Goal: Information Seeking & Learning: Learn about a topic

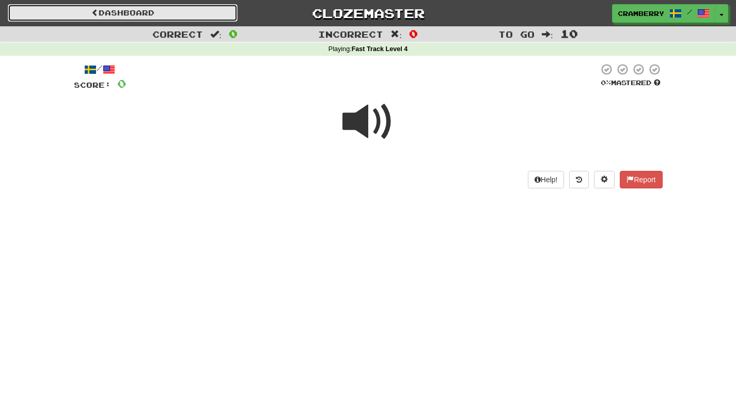
click at [179, 7] on link "Dashboard" at bounding box center [123, 13] width 230 height 18
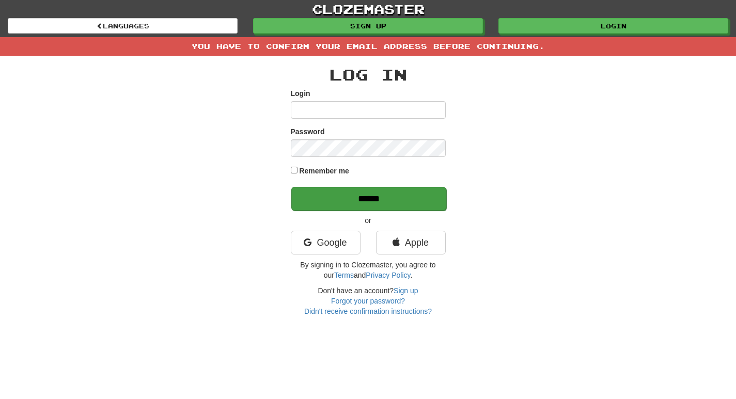
type input "*********"
click at [384, 205] on input "******" at bounding box center [368, 199] width 155 height 24
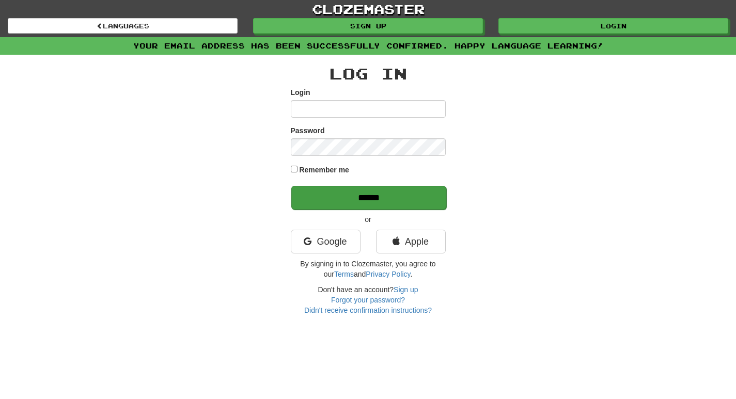
type input "*********"
click at [373, 203] on input "******" at bounding box center [368, 198] width 155 height 24
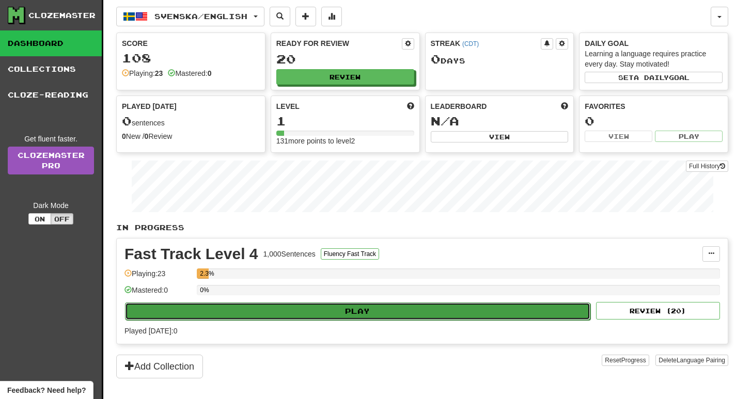
click at [353, 305] on button "Play" at bounding box center [357, 312] width 465 height 18
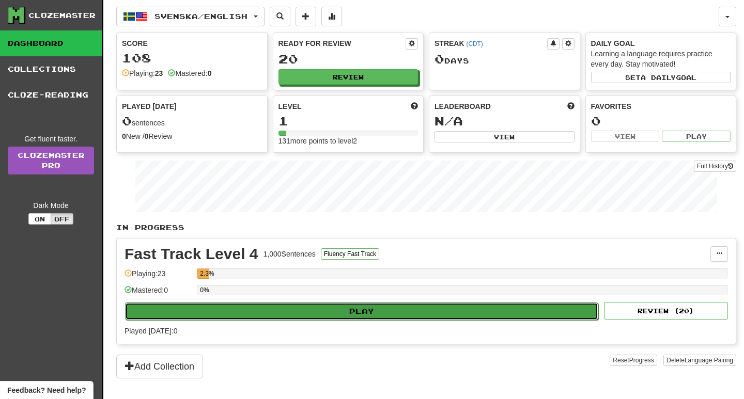
select select "**"
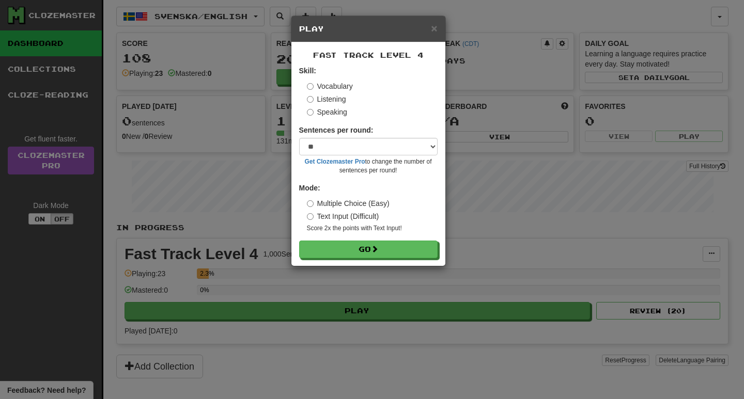
click at [320, 98] on label "Listening" at bounding box center [326, 99] width 39 height 10
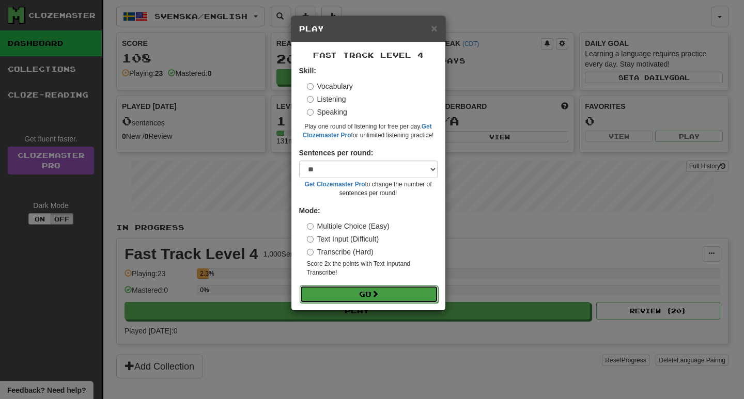
click at [372, 289] on button "Go" at bounding box center [369, 295] width 138 height 18
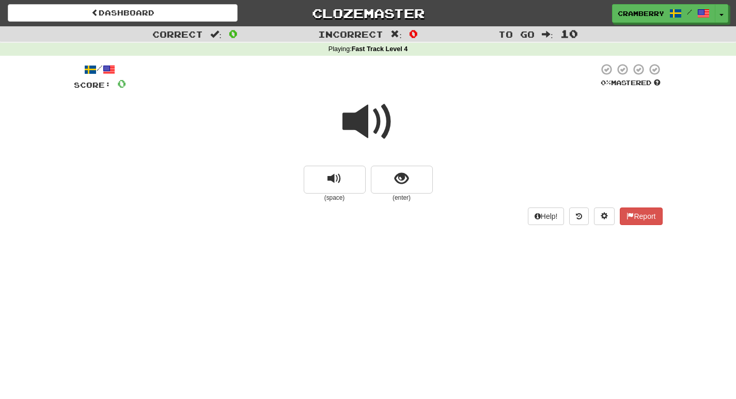
click at [360, 129] on span at bounding box center [368, 122] width 52 height 52
click at [379, 177] on button "show sentence" at bounding box center [402, 180] width 62 height 28
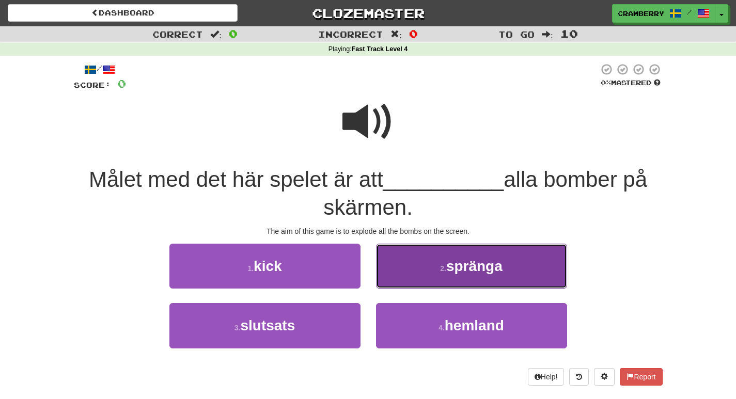
click at [461, 247] on button "2 . spränga" at bounding box center [471, 266] width 191 height 45
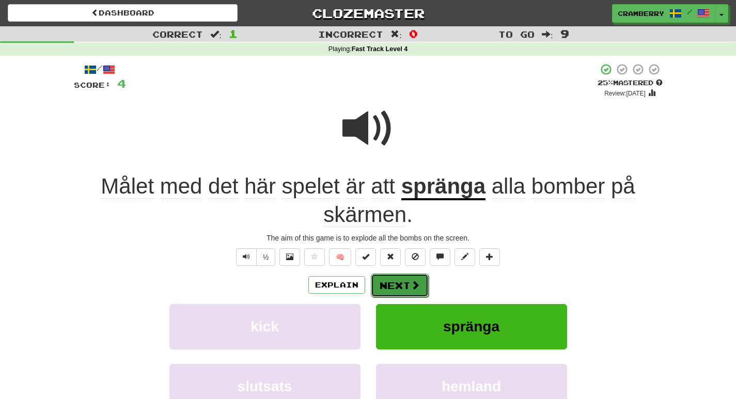
click at [425, 286] on button "Next" at bounding box center [400, 286] width 58 height 24
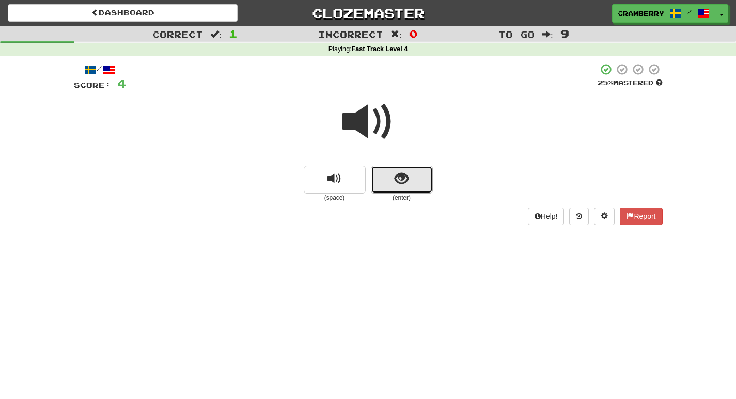
click at [394, 180] on button "show sentence" at bounding box center [402, 180] width 62 height 28
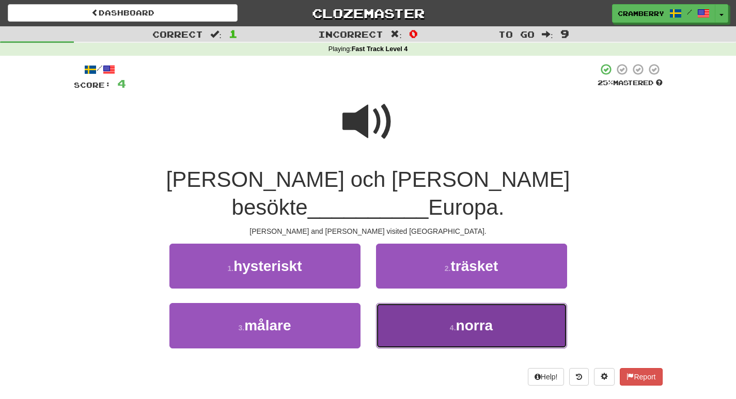
click at [416, 303] on button "4 . norra" at bounding box center [471, 325] width 191 height 45
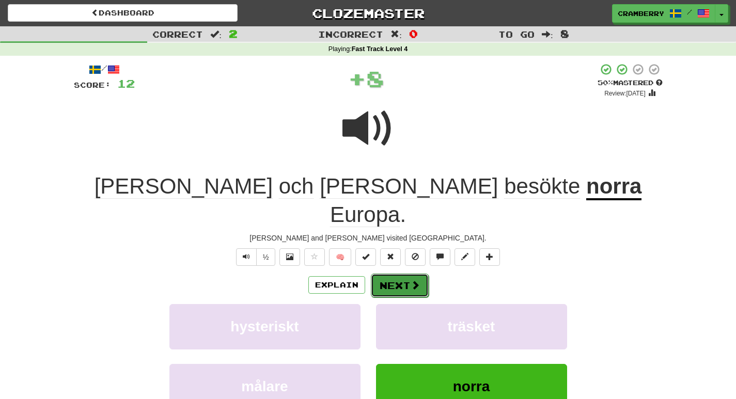
click at [404, 274] on button "Next" at bounding box center [400, 286] width 58 height 24
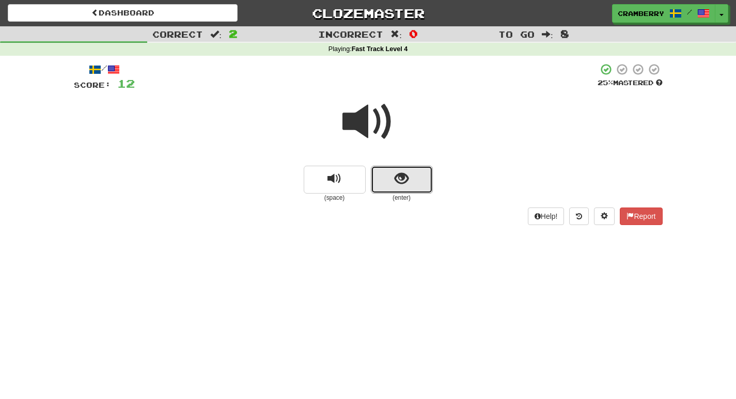
click at [408, 185] on span "show sentence" at bounding box center [402, 179] width 14 height 14
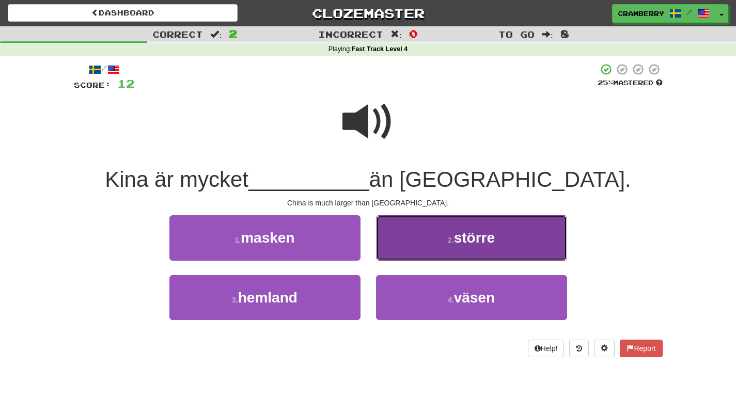
click at [421, 231] on button "2 . större" at bounding box center [471, 237] width 191 height 45
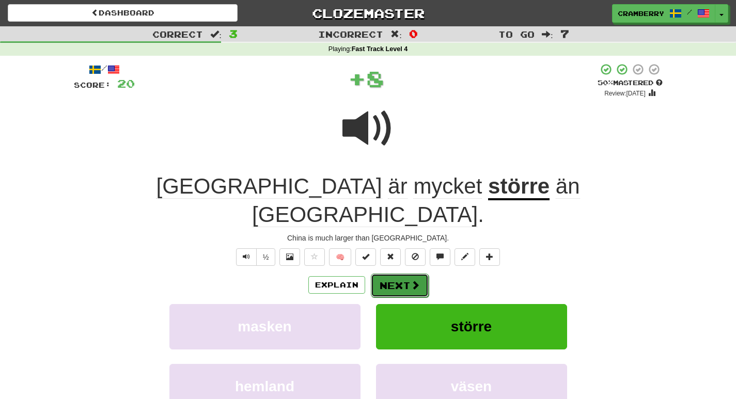
click at [416, 280] on span at bounding box center [415, 284] width 9 height 9
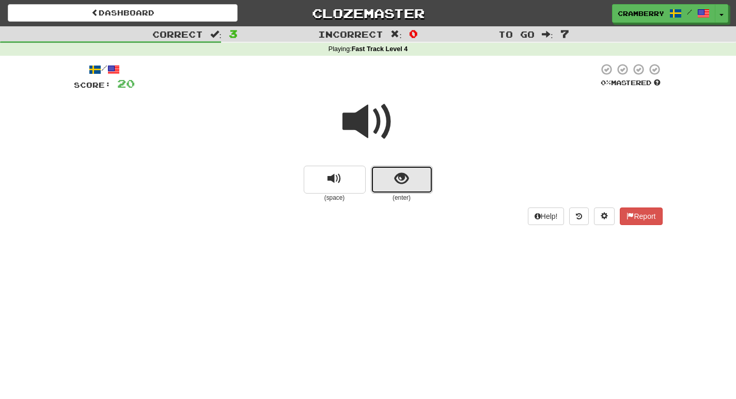
click at [393, 180] on button "show sentence" at bounding box center [402, 180] width 62 height 28
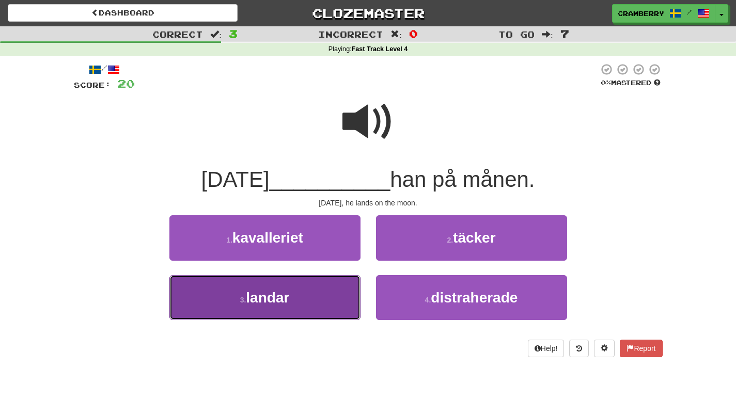
click at [259, 305] on span "landar" at bounding box center [267, 298] width 43 height 16
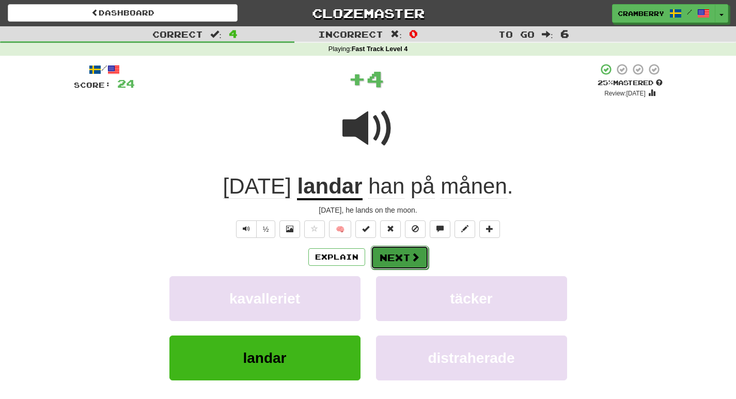
click at [406, 262] on button "Next" at bounding box center [400, 258] width 58 height 24
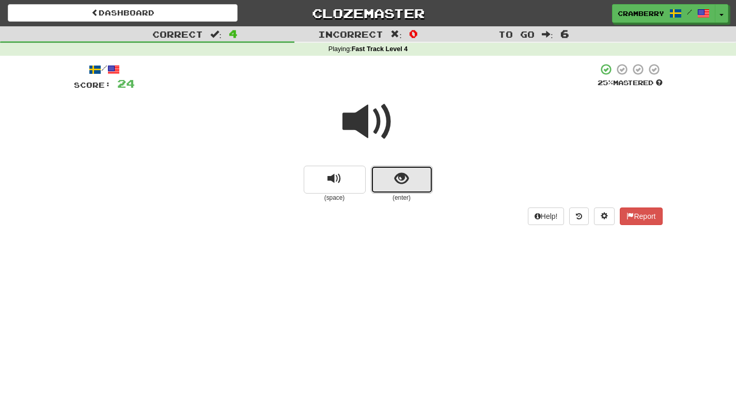
click at [402, 192] on button "show sentence" at bounding box center [402, 180] width 62 height 28
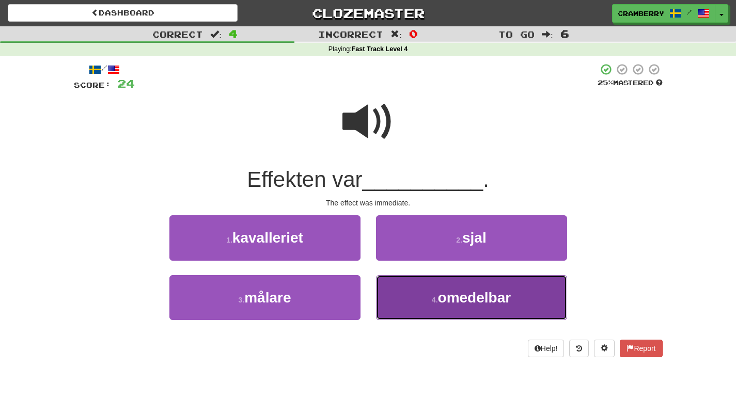
click at [419, 296] on button "4 . omedelbar" at bounding box center [471, 297] width 191 height 45
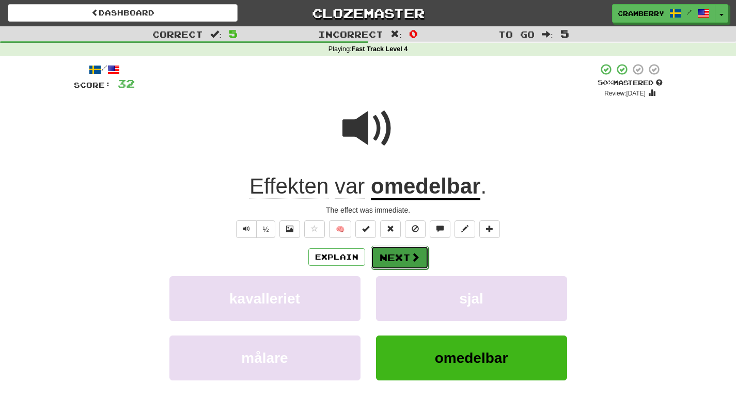
click at [414, 259] on span at bounding box center [415, 257] width 9 height 9
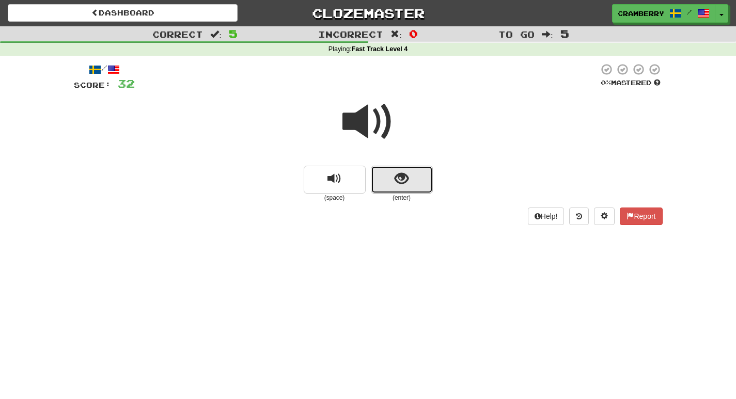
click at [400, 174] on span "show sentence" at bounding box center [402, 179] width 14 height 14
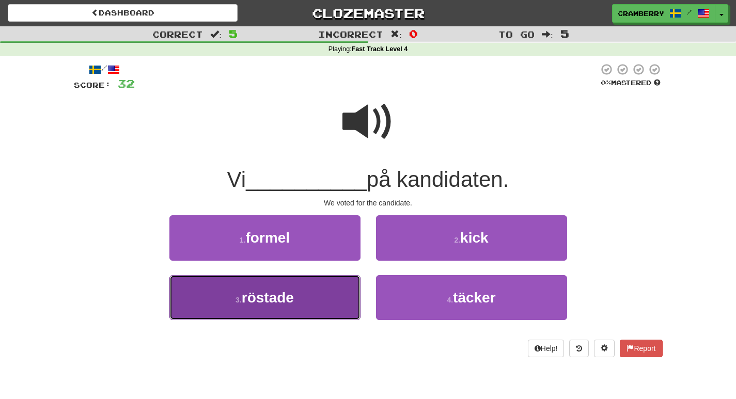
click at [295, 296] on button "3 . röstade" at bounding box center [264, 297] width 191 height 45
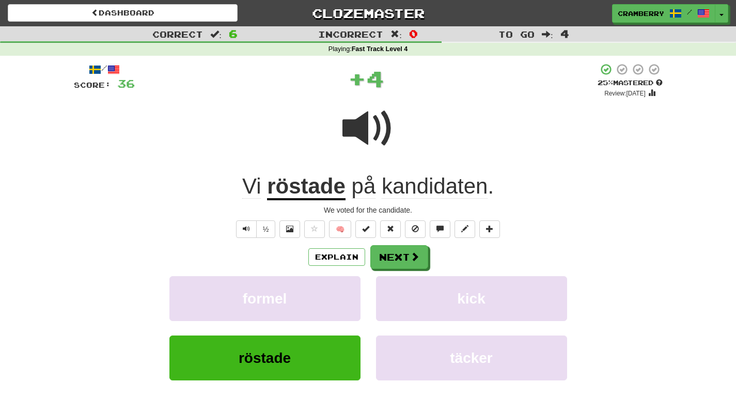
click at [428, 261] on div "Explain Next" at bounding box center [368, 257] width 589 height 24
click at [415, 261] on span at bounding box center [415, 257] width 9 height 9
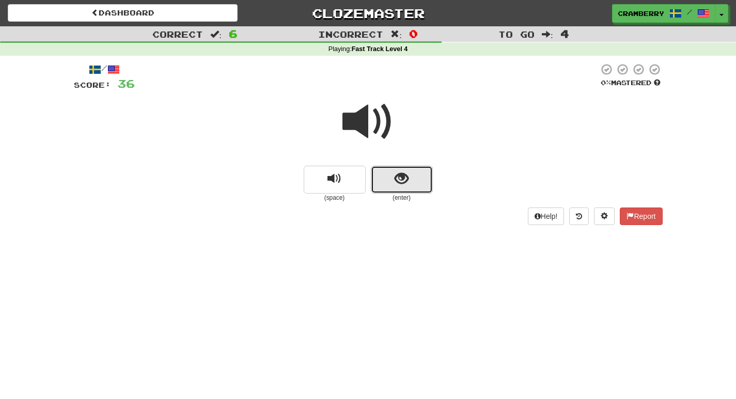
click at [408, 173] on span "show sentence" at bounding box center [402, 179] width 14 height 14
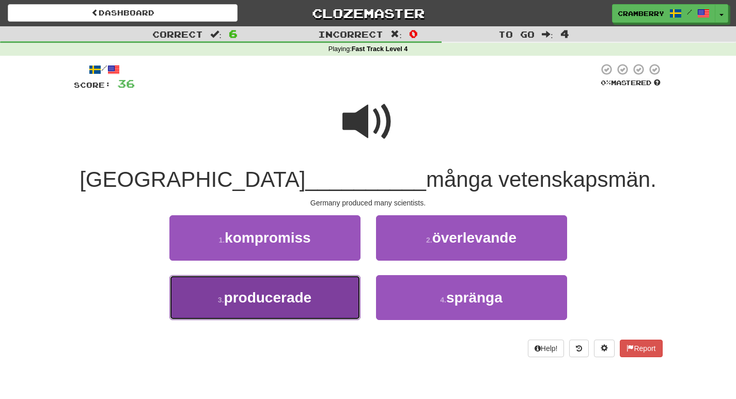
click at [322, 292] on button "3 . producerade" at bounding box center [264, 297] width 191 height 45
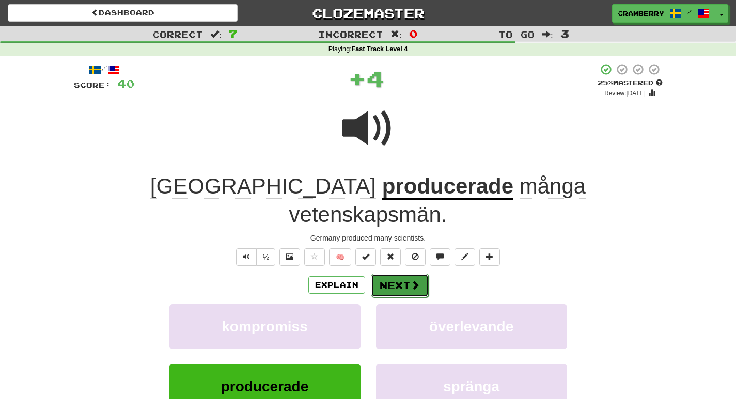
click at [411, 274] on button "Next" at bounding box center [400, 286] width 58 height 24
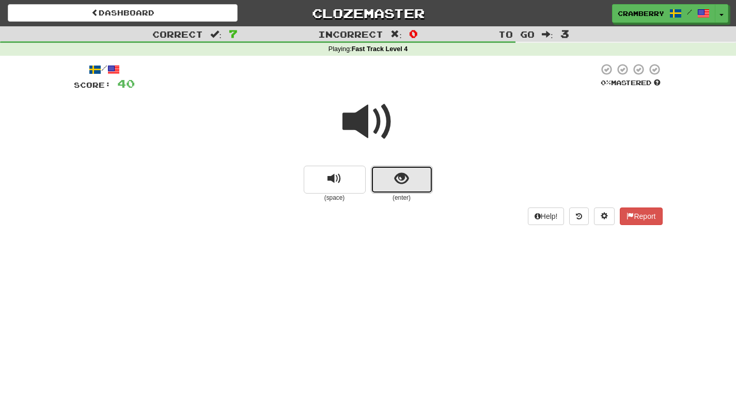
click at [398, 190] on button "show sentence" at bounding box center [402, 180] width 62 height 28
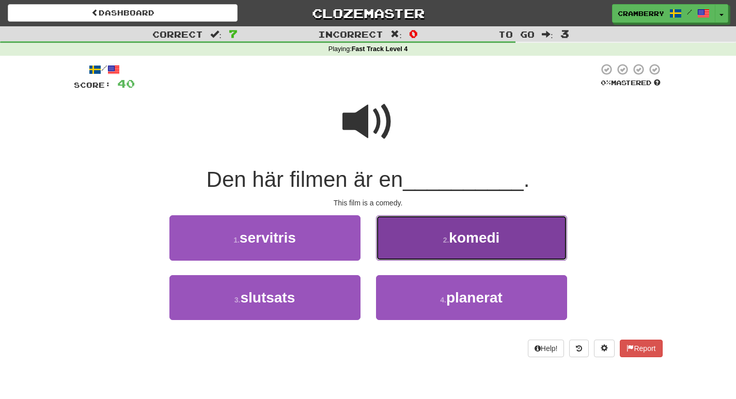
click at [421, 243] on button "2 . komedi" at bounding box center [471, 237] width 191 height 45
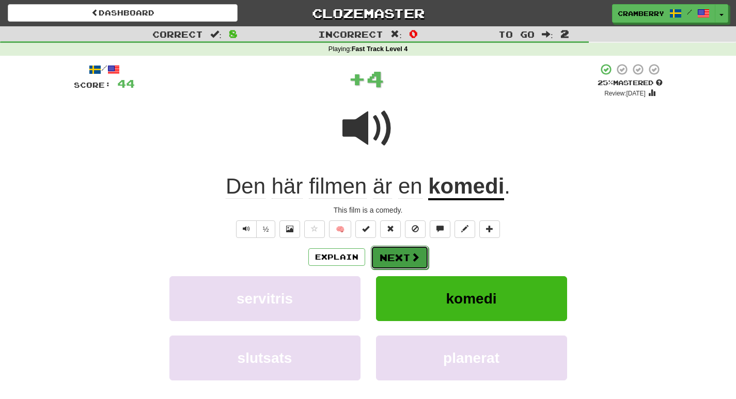
click at [422, 254] on button "Next" at bounding box center [400, 258] width 58 height 24
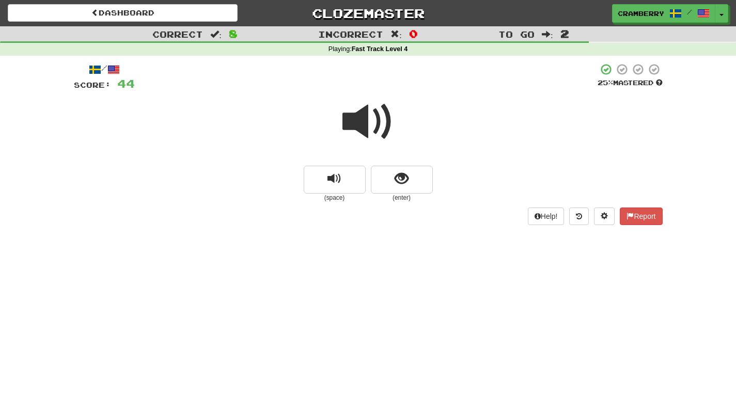
click at [368, 132] on span at bounding box center [368, 122] width 52 height 52
click at [397, 177] on span "show sentence" at bounding box center [402, 179] width 14 height 14
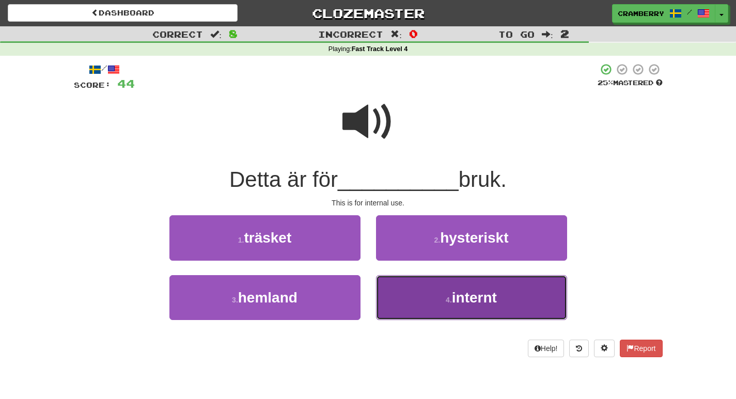
click at [438, 308] on button "4 . internt" at bounding box center [471, 297] width 191 height 45
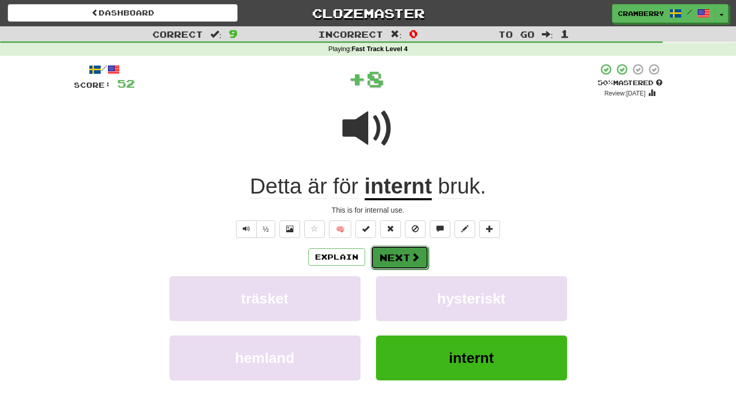
click at [401, 262] on button "Next" at bounding box center [400, 258] width 58 height 24
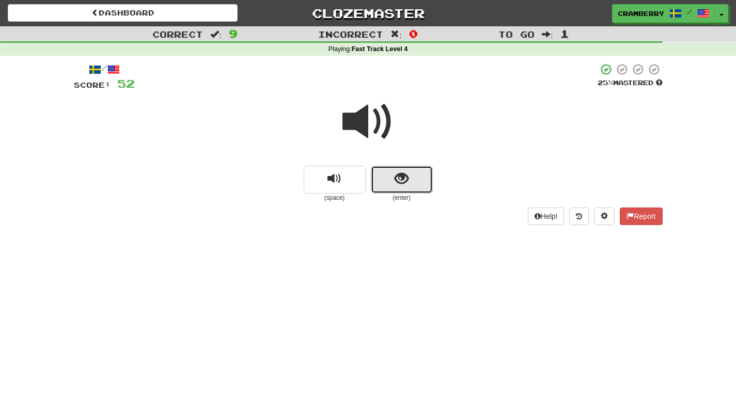
click at [387, 171] on button "show sentence" at bounding box center [402, 180] width 62 height 28
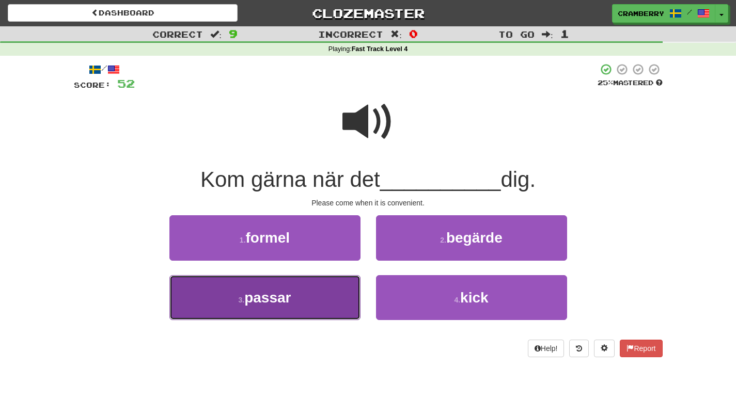
click at [291, 299] on span "passar" at bounding box center [267, 298] width 46 height 16
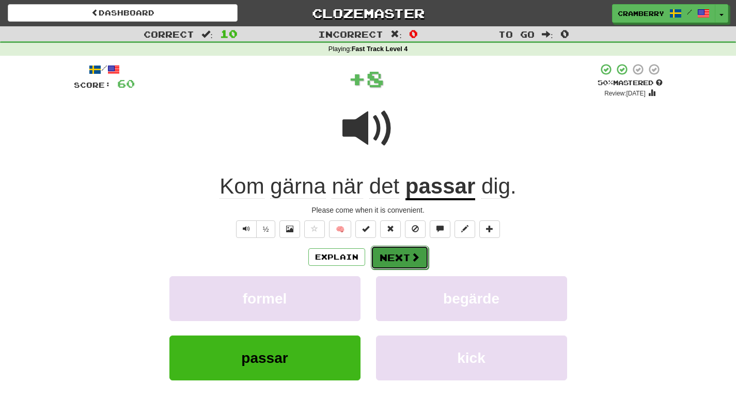
click at [403, 262] on button "Next" at bounding box center [400, 258] width 58 height 24
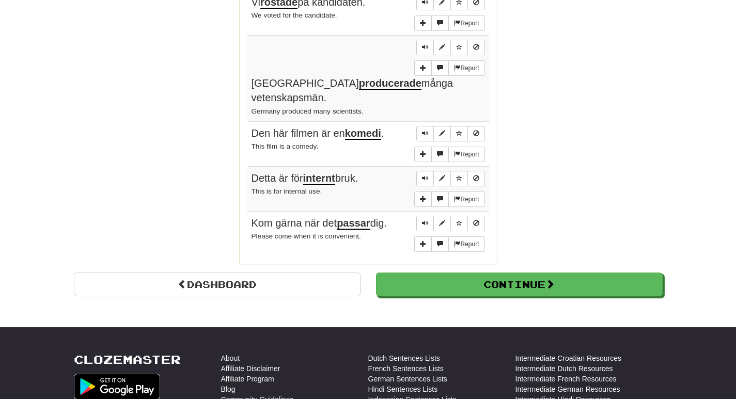
scroll to position [895, 0]
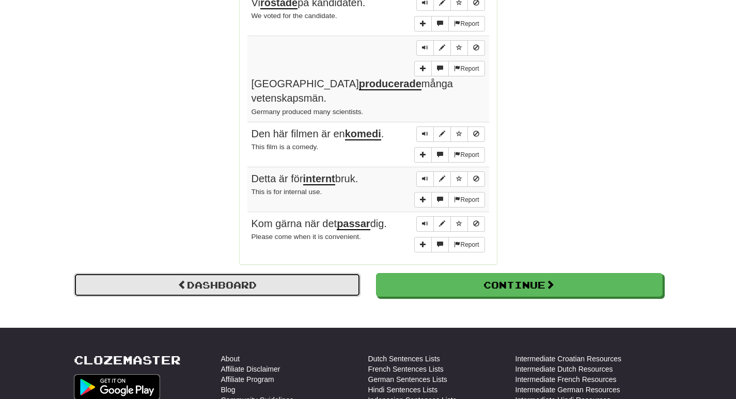
click at [259, 273] on link "Dashboard" at bounding box center [217, 285] width 287 height 24
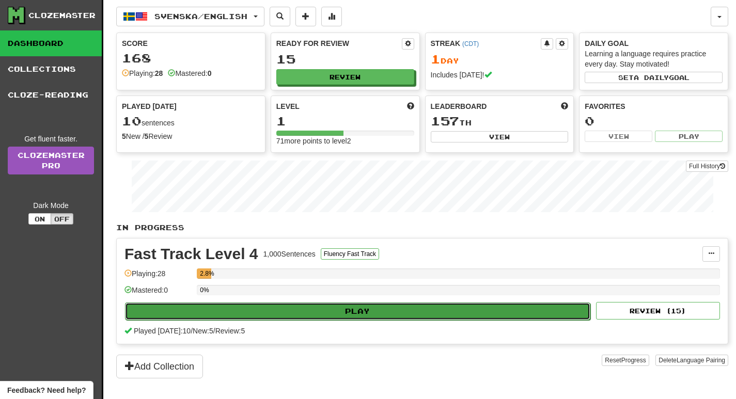
click at [352, 312] on button "Play" at bounding box center [357, 312] width 465 height 18
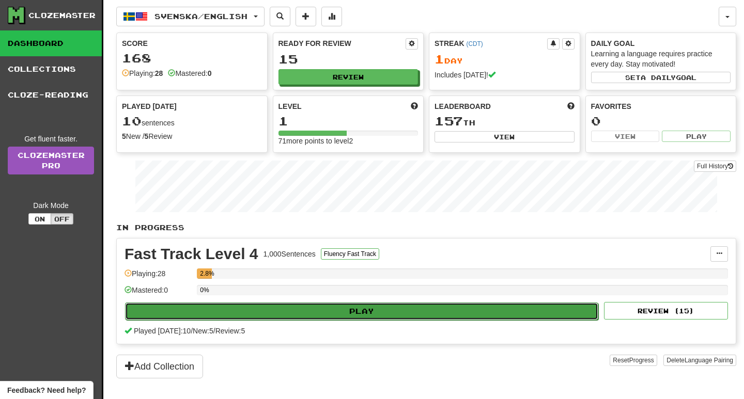
select select "**"
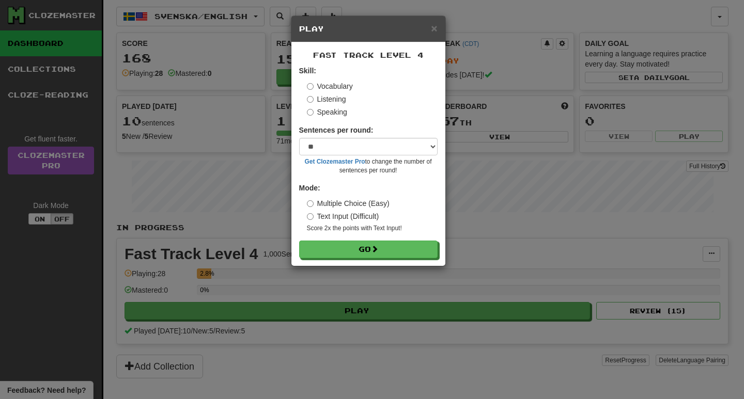
click at [334, 111] on label "Speaking" at bounding box center [327, 112] width 40 height 10
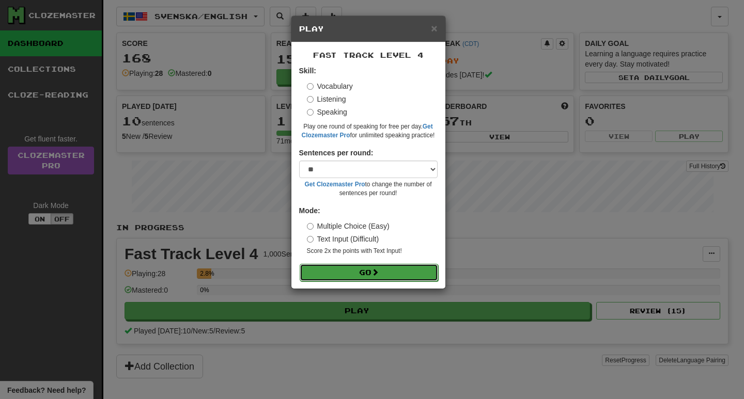
click at [374, 269] on span at bounding box center [374, 272] width 7 height 7
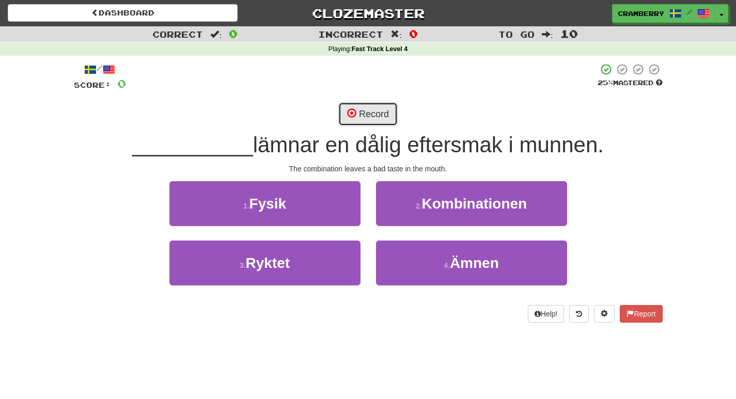
click at [372, 113] on button "Record" at bounding box center [367, 114] width 59 height 24
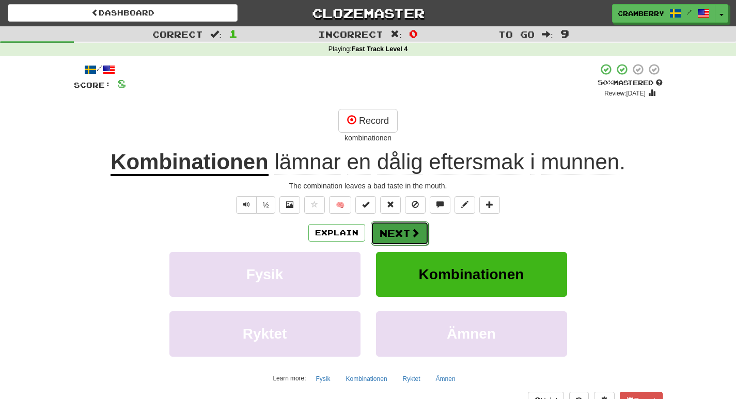
click at [405, 228] on button "Next" at bounding box center [400, 234] width 58 height 24
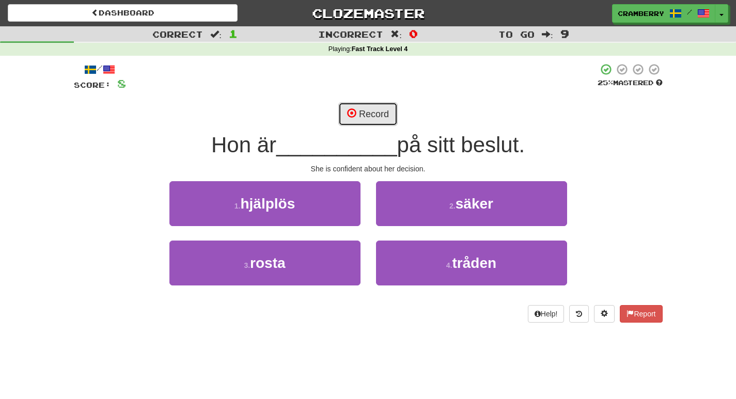
click at [374, 116] on button "Record" at bounding box center [367, 114] width 59 height 24
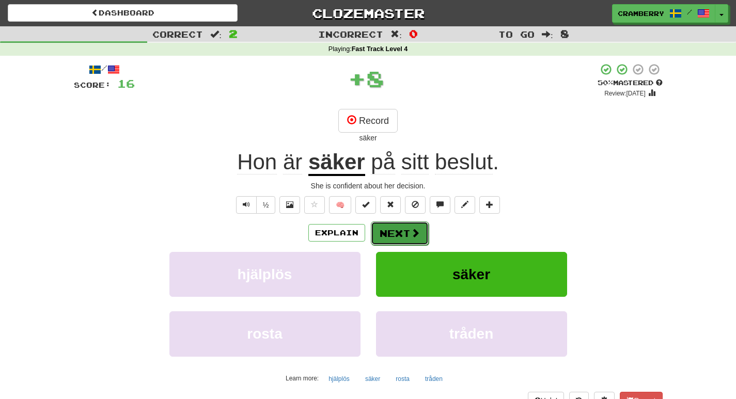
click at [403, 235] on button "Next" at bounding box center [400, 234] width 58 height 24
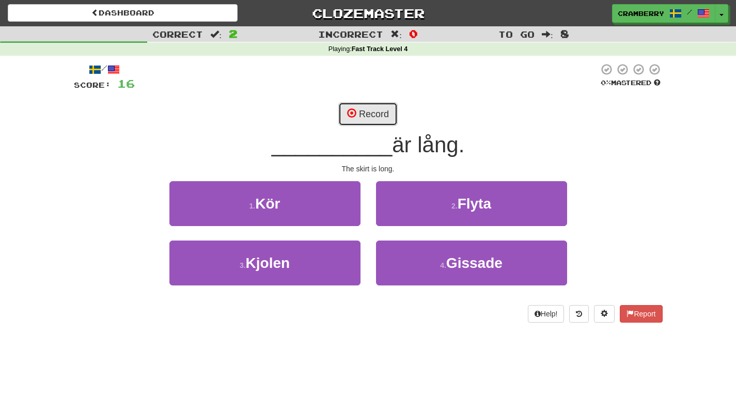
click at [360, 110] on button "Record" at bounding box center [367, 114] width 59 height 24
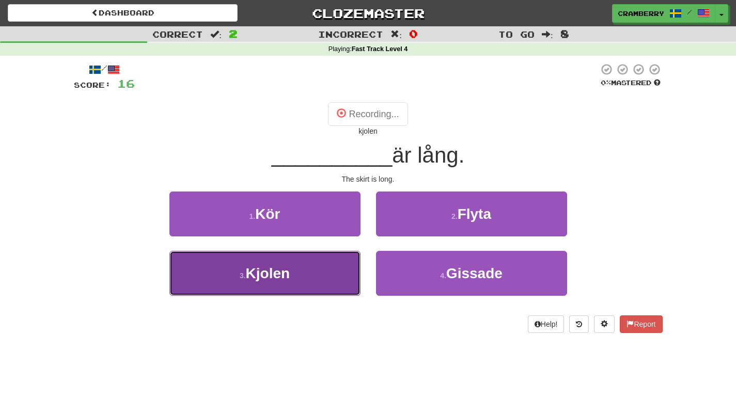
click at [302, 280] on button "3 . Kjolen" at bounding box center [264, 273] width 191 height 45
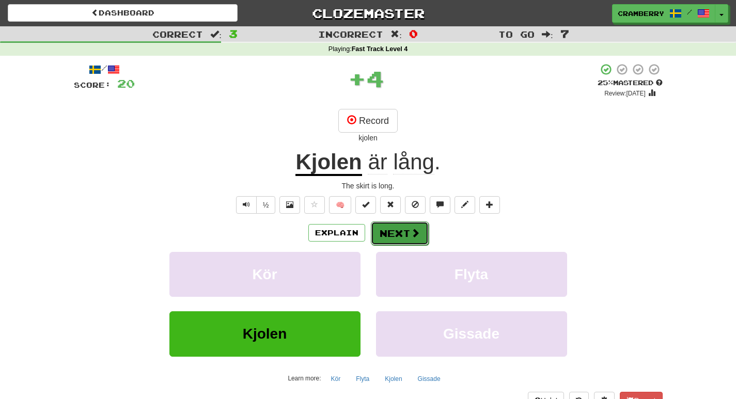
click at [403, 238] on button "Next" at bounding box center [400, 234] width 58 height 24
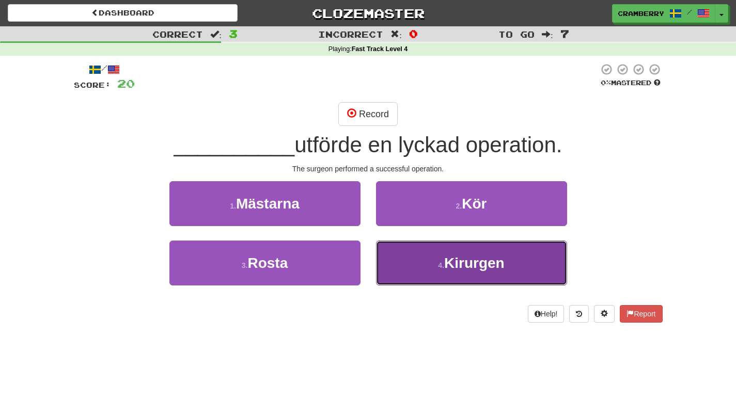
click at [435, 251] on button "4 . Kirurgen" at bounding box center [471, 263] width 191 height 45
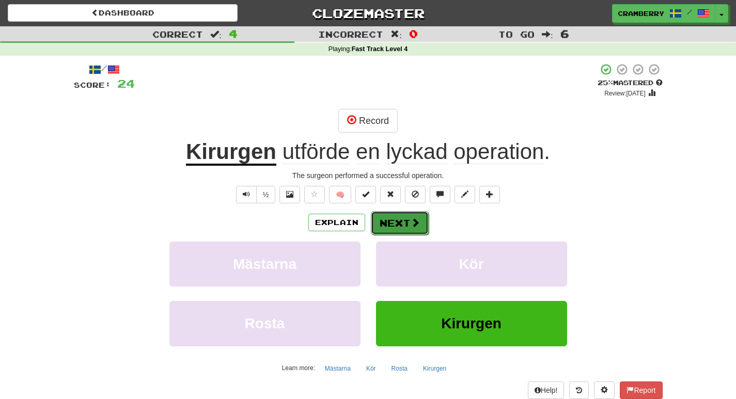
click at [411, 218] on span at bounding box center [415, 222] width 9 height 9
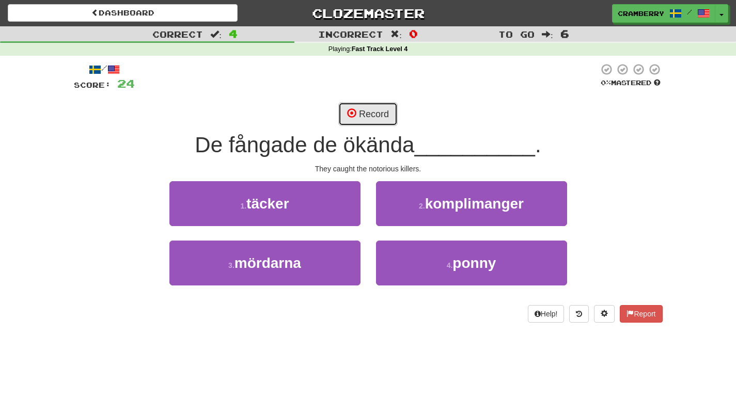
click at [369, 121] on button "Record" at bounding box center [367, 114] width 59 height 24
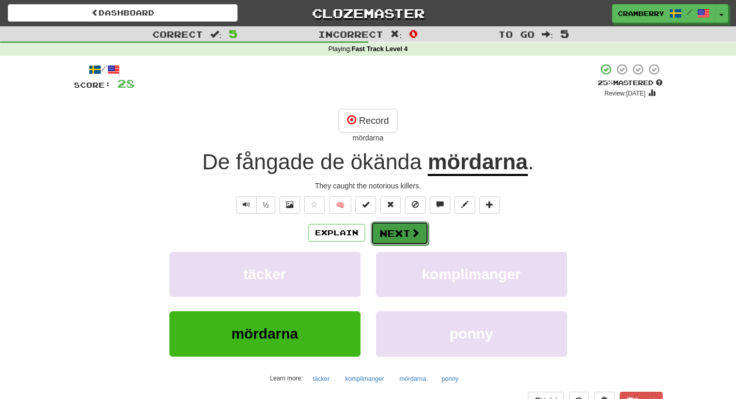
click at [408, 237] on button "Next" at bounding box center [400, 234] width 58 height 24
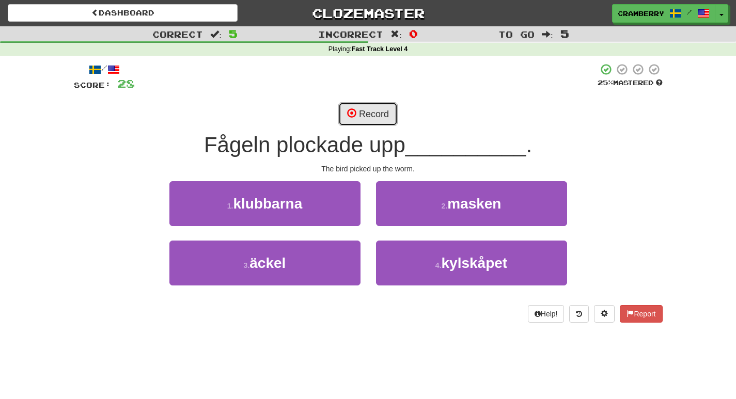
click at [361, 113] on button "Record" at bounding box center [367, 114] width 59 height 24
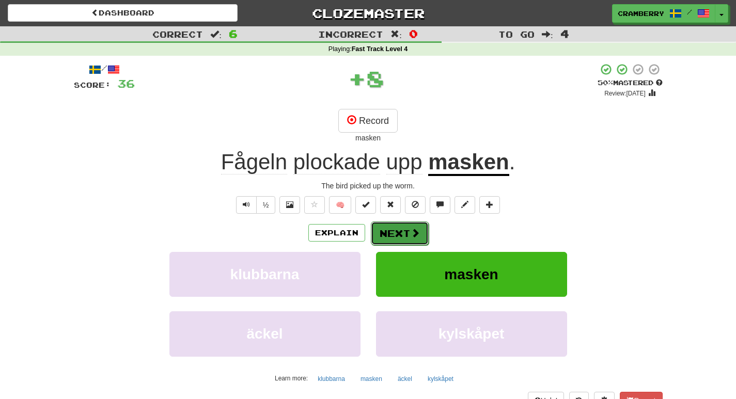
click at [405, 230] on button "Next" at bounding box center [400, 234] width 58 height 24
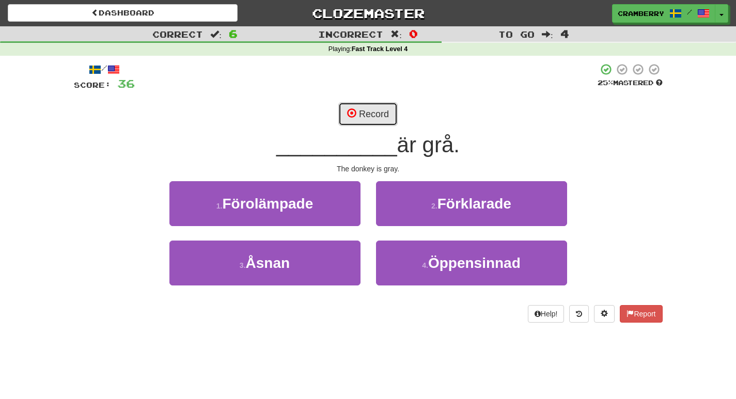
click at [369, 121] on button "Record" at bounding box center [367, 114] width 59 height 24
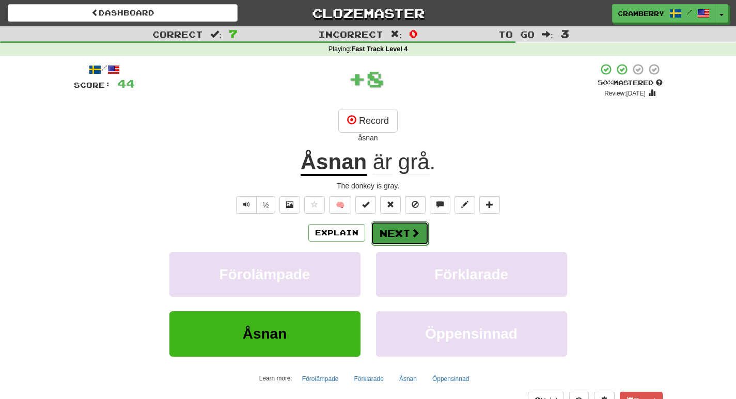
click at [412, 235] on span at bounding box center [415, 232] width 9 height 9
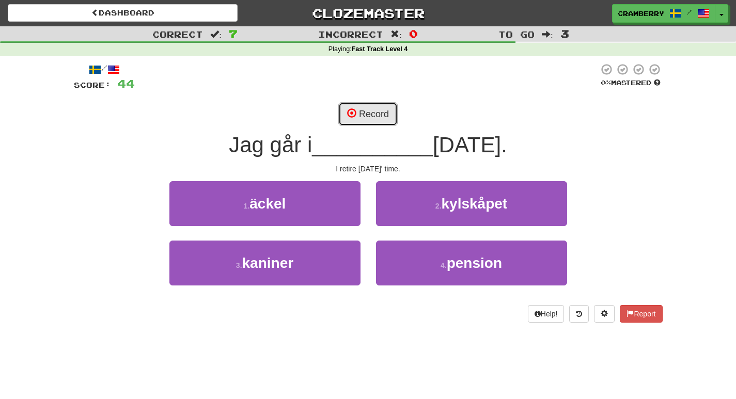
click at [367, 108] on button "Record" at bounding box center [367, 114] width 59 height 24
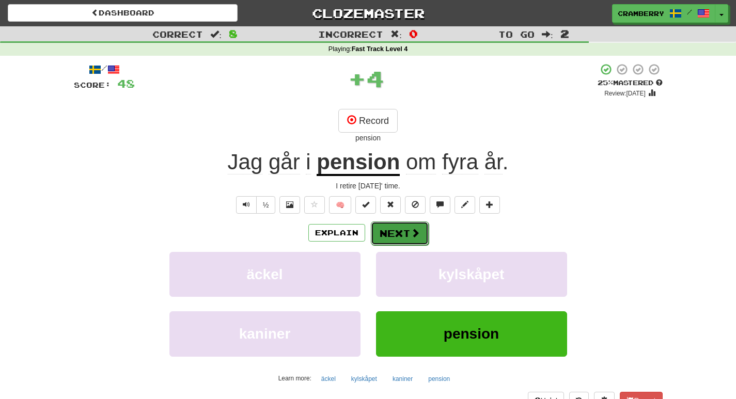
click at [399, 237] on button "Next" at bounding box center [400, 234] width 58 height 24
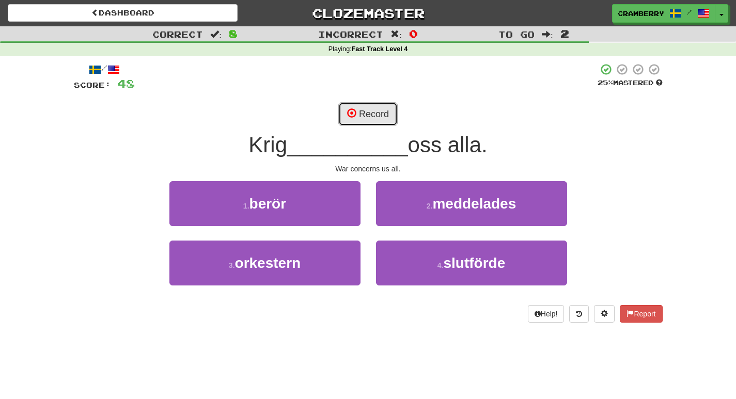
click at [382, 119] on button "Record" at bounding box center [367, 114] width 59 height 24
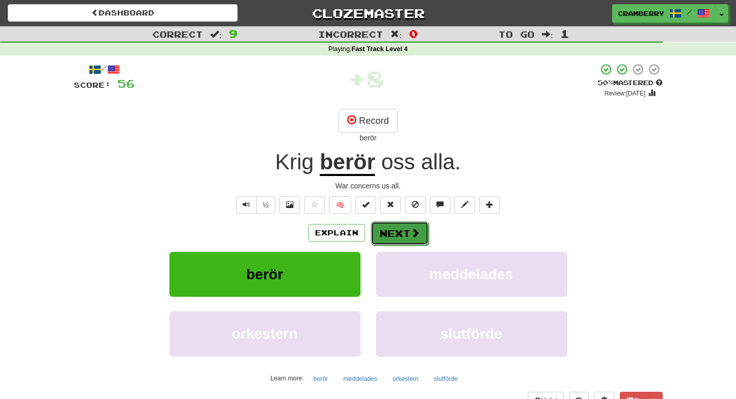
click at [396, 241] on button "Next" at bounding box center [400, 234] width 58 height 24
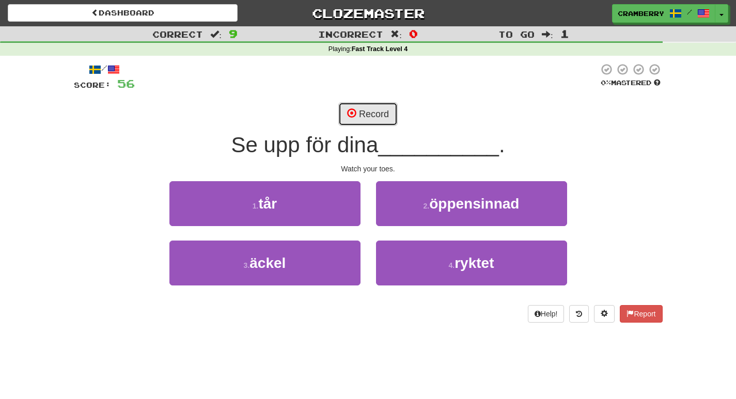
click at [363, 120] on button "Record" at bounding box center [367, 114] width 59 height 24
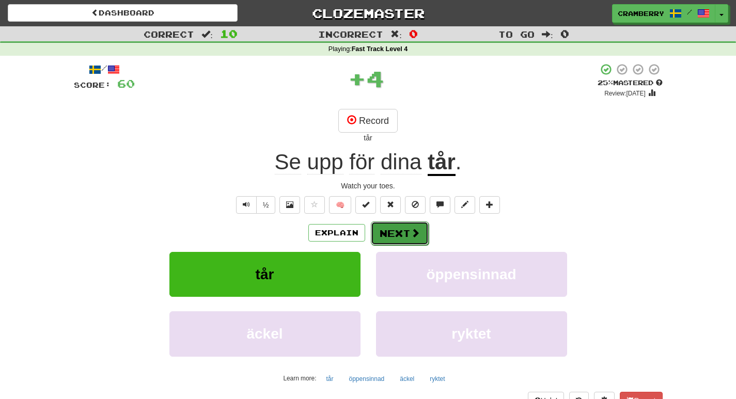
click at [395, 234] on button "Next" at bounding box center [400, 234] width 58 height 24
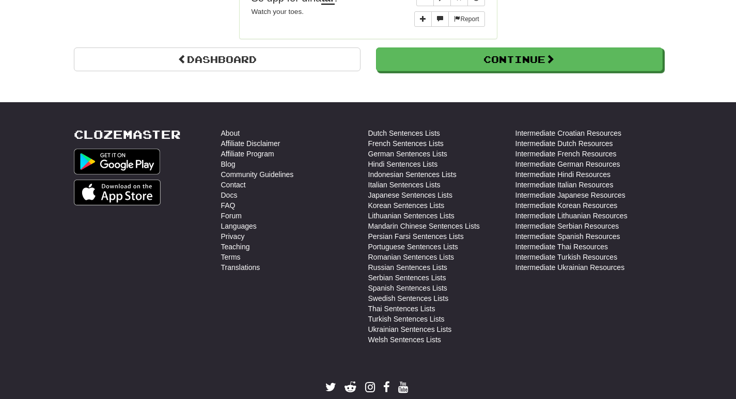
scroll to position [1050, 0]
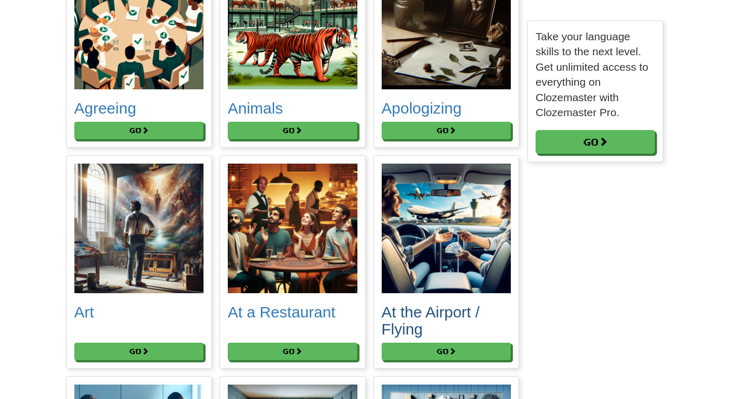
scroll to position [170, 0]
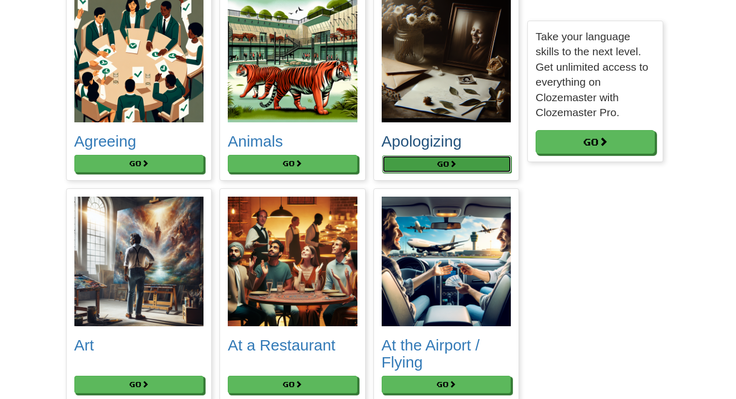
click at [472, 160] on button "Go" at bounding box center [447, 164] width 130 height 18
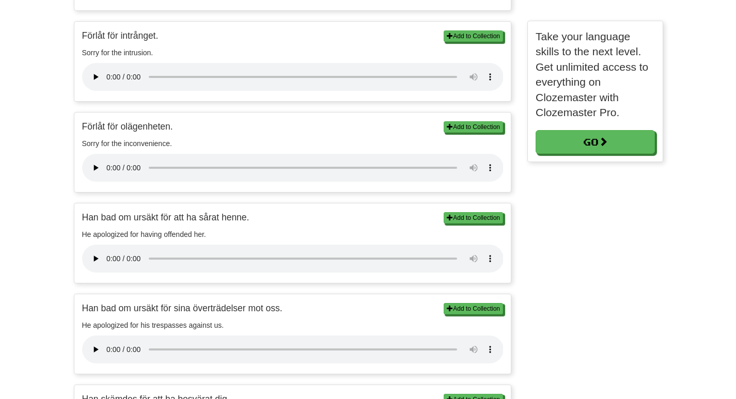
scroll to position [664, 0]
